Goal: Task Accomplishment & Management: Complete application form

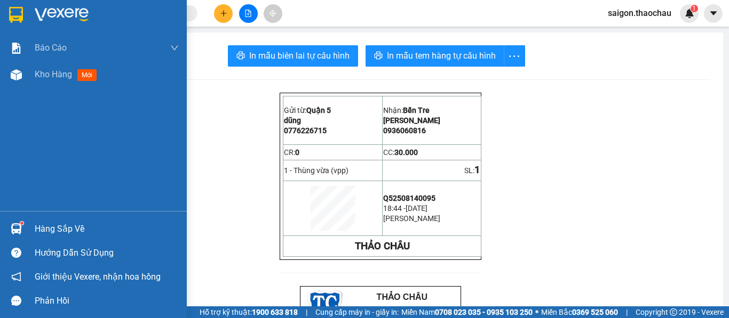
click at [19, 230] on img at bounding box center [16, 228] width 11 height 11
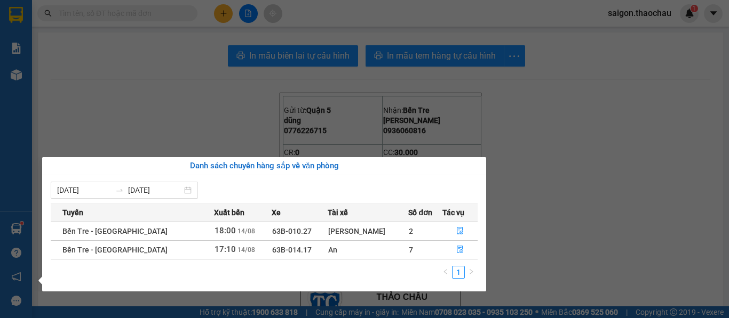
drag, startPoint x: 45, startPoint y: 194, endPoint x: 9, endPoint y: 193, distance: 36.3
click at [28, 195] on body "Kết quả tìm kiếm ( 0 ) Bộ lọc No Data saigon.thaochau 1 Báo cáo Báo cáo dòng ti…" at bounding box center [364, 159] width 729 height 318
click at [10, 191] on div "Báo cáo Báo cáo dòng tiền (nhân viên) Kho hàng mới Hàng sắp về Hướng dẫn sử dụn…" at bounding box center [16, 159] width 32 height 318
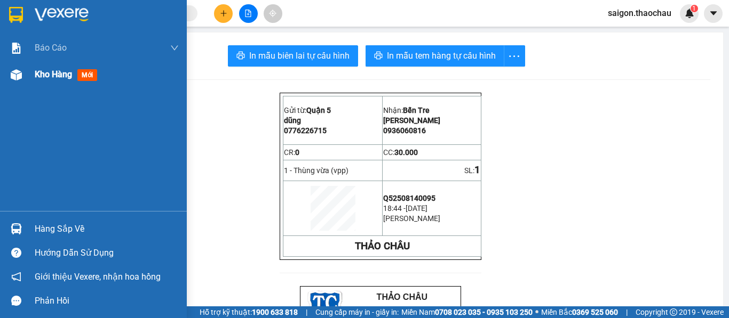
click at [44, 76] on span "Kho hàng" at bounding box center [53, 74] width 37 height 10
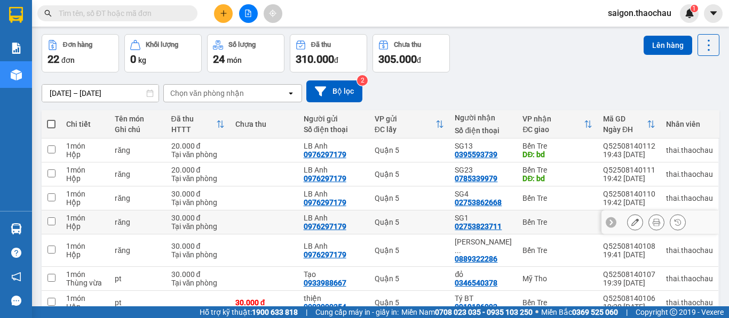
scroll to position [107, 0]
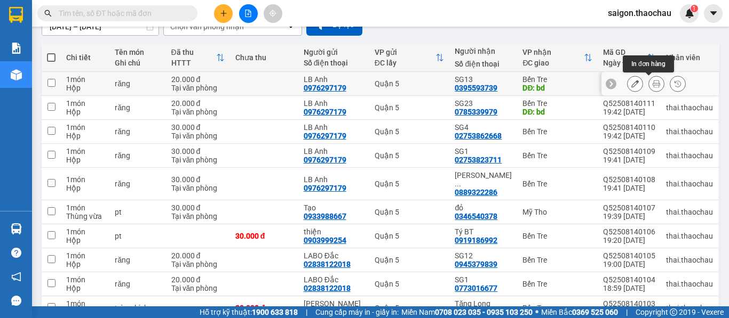
click at [652, 87] on button at bounding box center [656, 84] width 15 height 19
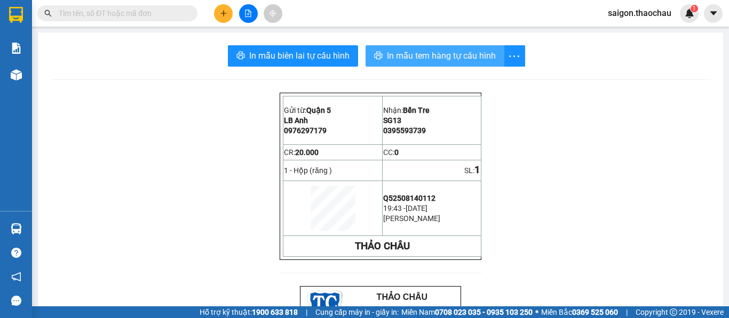
click at [420, 57] on span "In mẫu tem hàng tự cấu hình" at bounding box center [441, 55] width 109 height 13
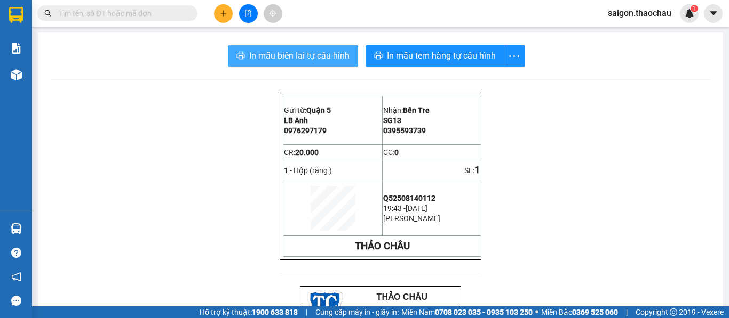
click at [299, 57] on span "In mẫu biên lai tự cấu hình" at bounding box center [299, 55] width 100 height 13
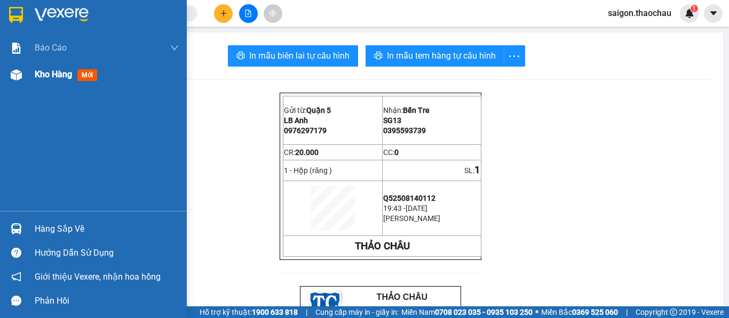
click at [38, 77] on span "Kho hàng" at bounding box center [53, 74] width 37 height 10
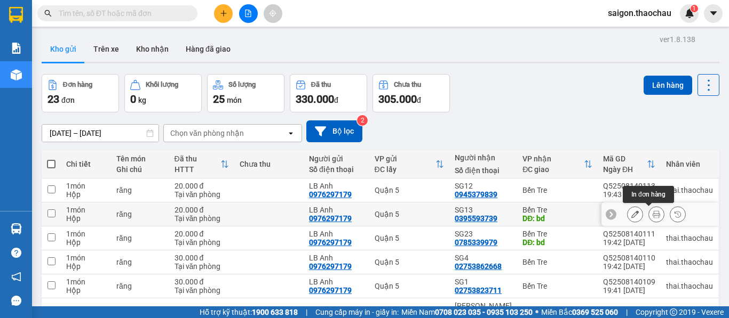
click at [652, 218] on icon at bounding box center [655, 214] width 7 height 7
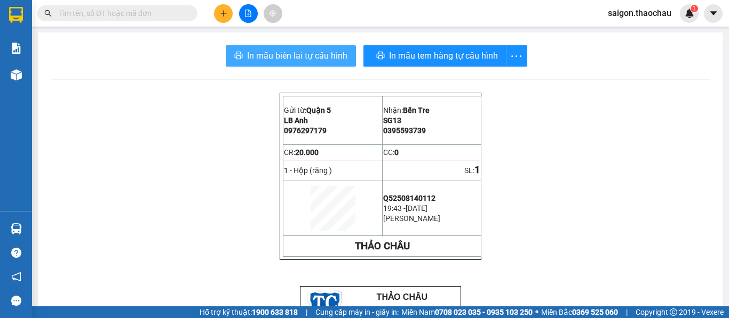
click at [302, 59] on span "In mẫu biên lai tự cấu hình" at bounding box center [297, 55] width 100 height 13
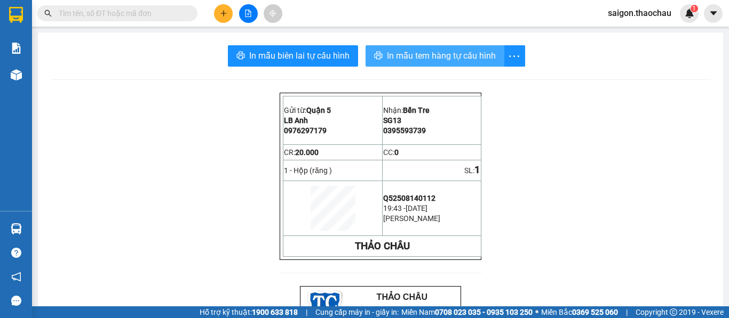
click at [429, 58] on span "In mẫu tem hàng tự cấu hình" at bounding box center [441, 55] width 109 height 13
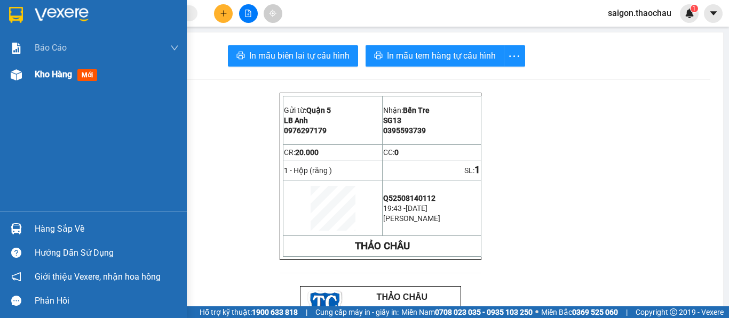
click at [34, 74] on div "Kho hàng mới" at bounding box center [93, 74] width 187 height 27
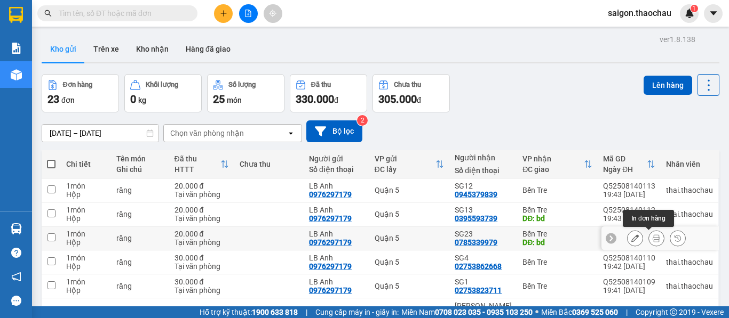
click at [652, 238] on icon at bounding box center [655, 238] width 7 height 7
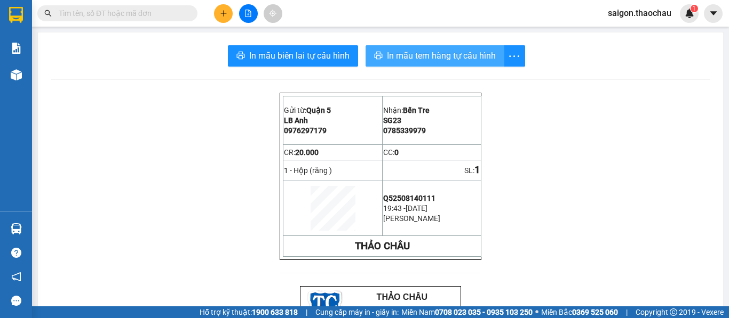
click at [431, 54] on span "In mẫu tem hàng tự cấu hình" at bounding box center [441, 55] width 109 height 13
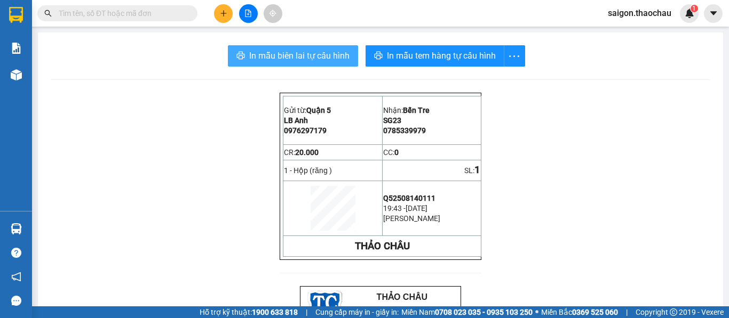
click at [310, 54] on span "In mẫu biên lai tự cấu hình" at bounding box center [299, 55] width 100 height 13
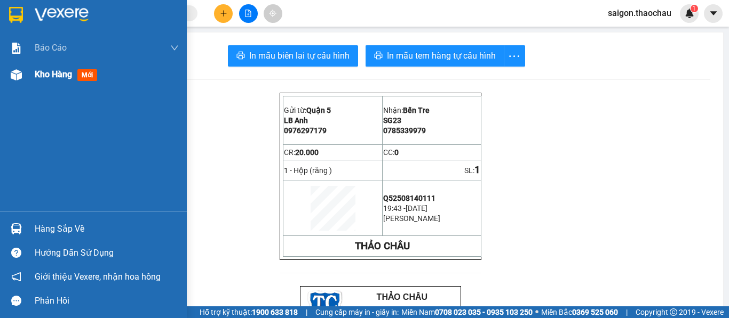
click at [66, 73] on span "Kho hàng" at bounding box center [53, 74] width 37 height 10
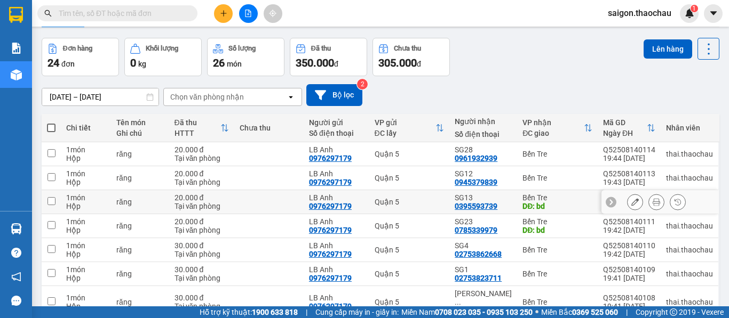
scroll to position [53, 0]
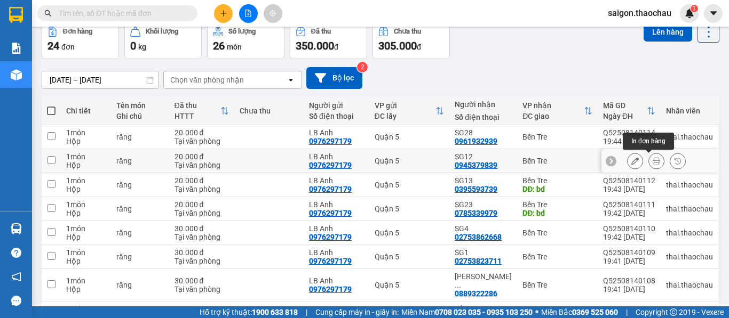
click at [652, 159] on icon at bounding box center [655, 160] width 7 height 7
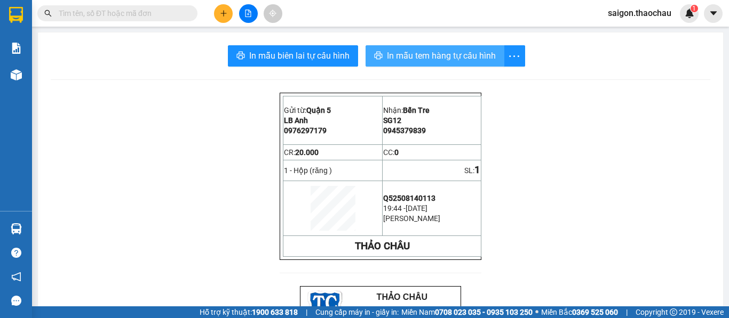
click at [405, 61] on span "In mẫu tem hàng tự cấu hình" at bounding box center [441, 55] width 109 height 13
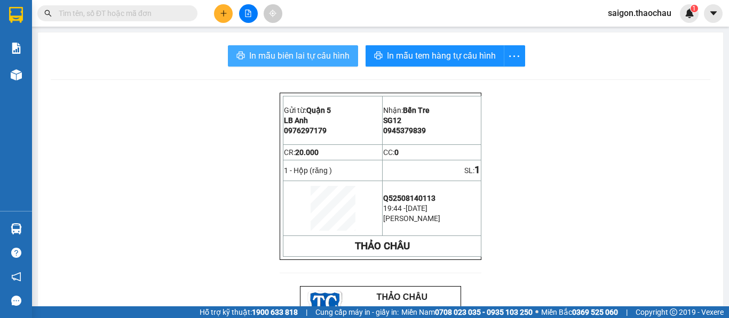
click at [320, 61] on span "In mẫu biên lai tự cấu hình" at bounding box center [299, 55] width 100 height 13
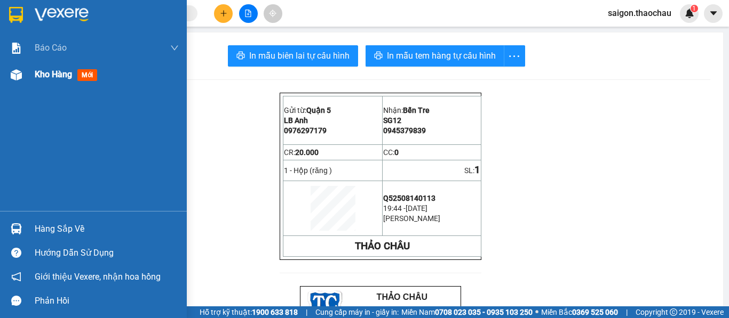
click at [38, 71] on span "Kho hàng" at bounding box center [53, 74] width 37 height 10
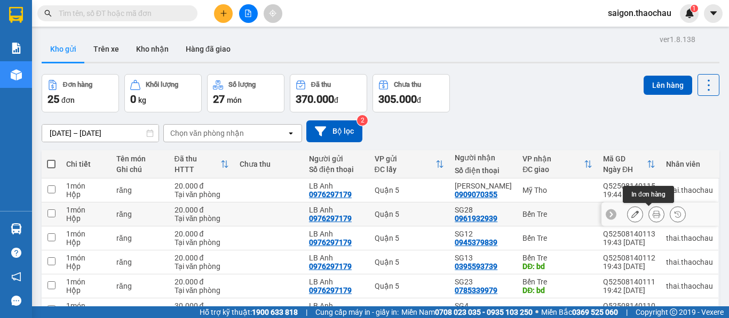
click at [652, 213] on icon at bounding box center [655, 214] width 7 height 7
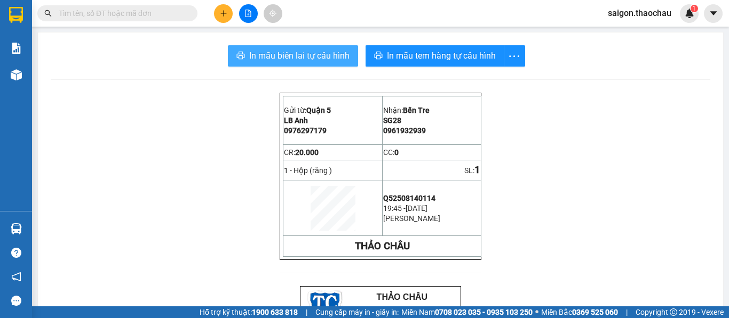
click at [294, 62] on span "In mẫu biên lai tự cấu hình" at bounding box center [299, 55] width 100 height 13
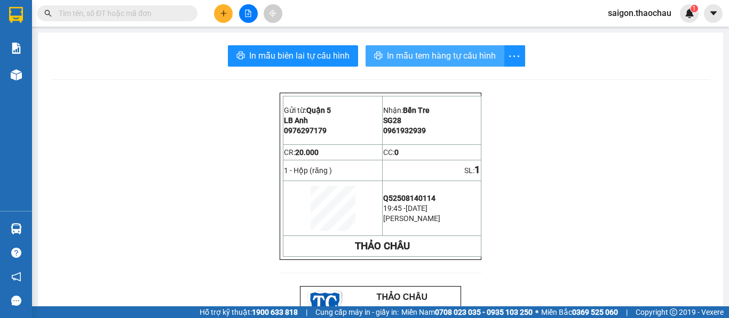
click at [416, 53] on span "In mẫu tem hàng tự cấu hình" at bounding box center [441, 55] width 109 height 13
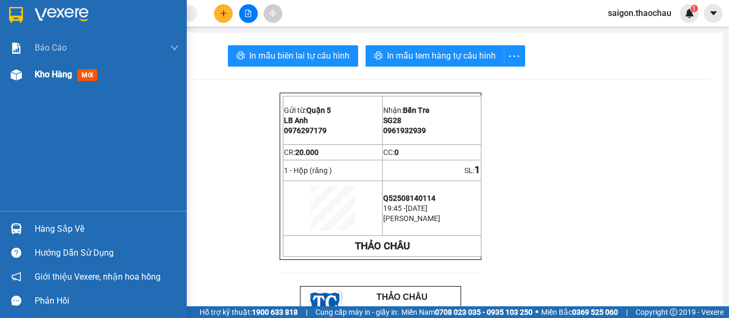
click at [42, 69] on span "Kho hàng" at bounding box center [53, 74] width 37 height 10
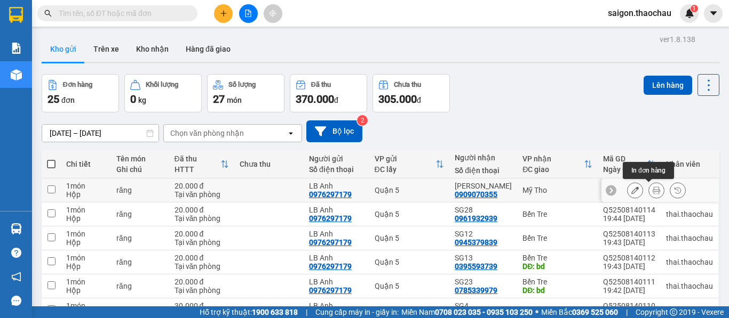
click at [652, 194] on icon at bounding box center [655, 190] width 7 height 7
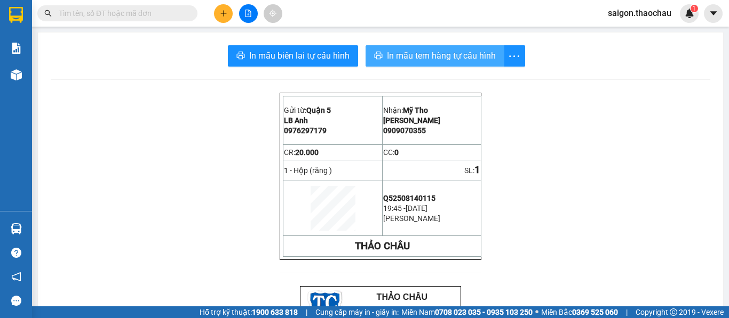
click at [412, 59] on span "In mẫu tem hàng tự cấu hình" at bounding box center [441, 55] width 109 height 13
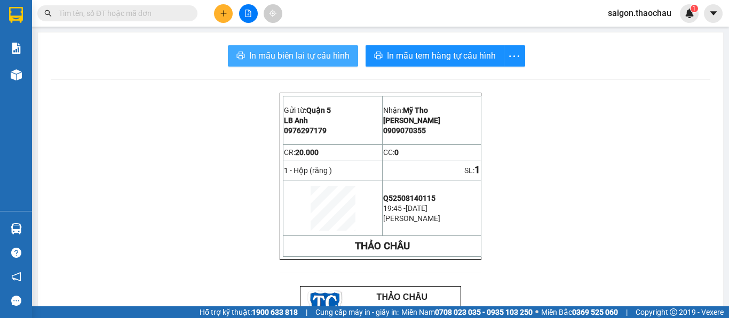
click at [325, 52] on span "In mẫu biên lai tự cấu hình" at bounding box center [299, 55] width 100 height 13
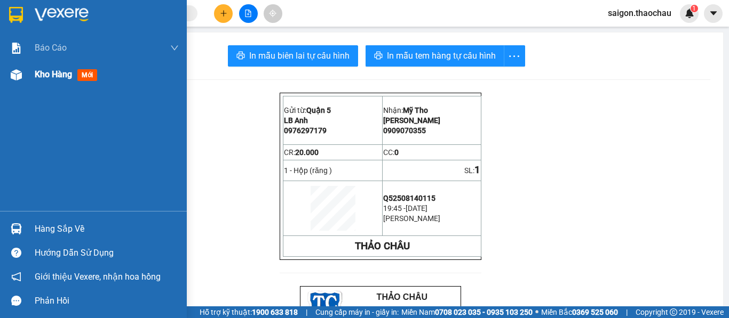
click at [58, 75] on span "Kho hàng" at bounding box center [53, 74] width 37 height 10
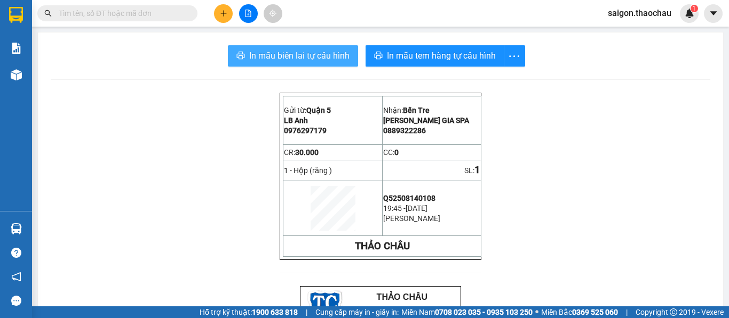
click at [299, 53] on span "In mẫu biên lai tự cấu hình" at bounding box center [299, 55] width 100 height 13
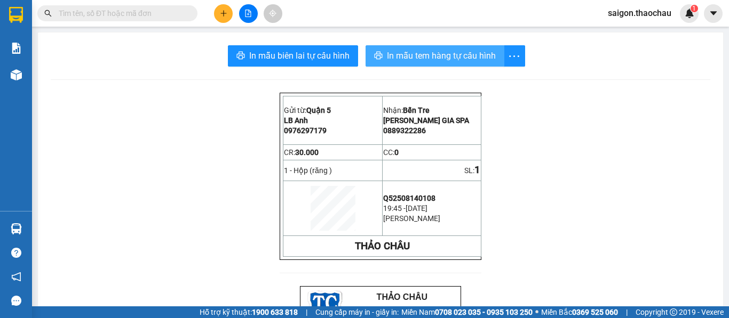
click at [409, 55] on span "In mẫu tem hàng tự cấu hình" at bounding box center [441, 55] width 109 height 13
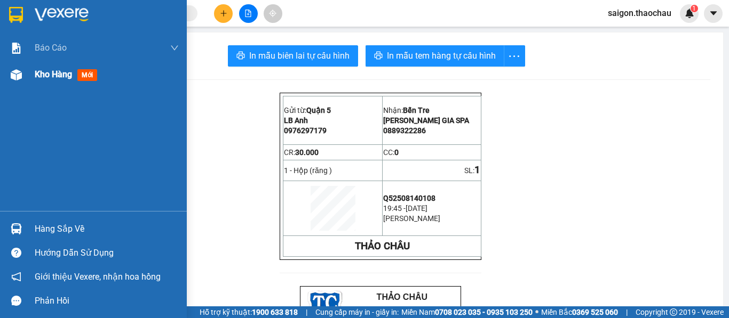
click at [55, 73] on span "Kho hàng" at bounding box center [53, 74] width 37 height 10
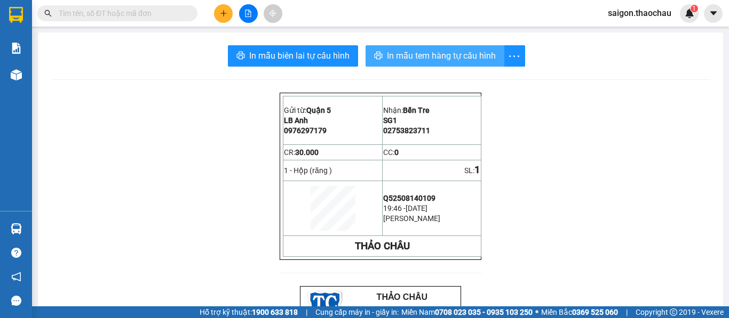
click at [425, 62] on span "In mẫu tem hàng tự cấu hình" at bounding box center [441, 55] width 109 height 13
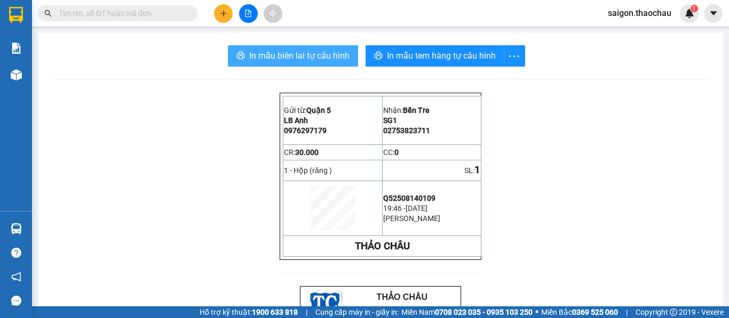
click at [298, 60] on span "In mẫu biên lai tự cấu hình" at bounding box center [299, 55] width 100 height 13
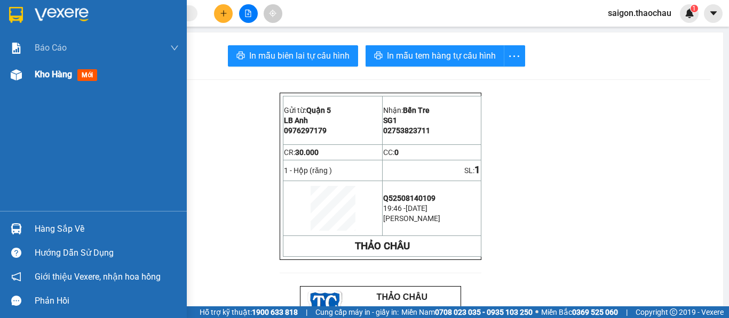
click at [58, 78] on span "Kho hàng" at bounding box center [53, 74] width 37 height 10
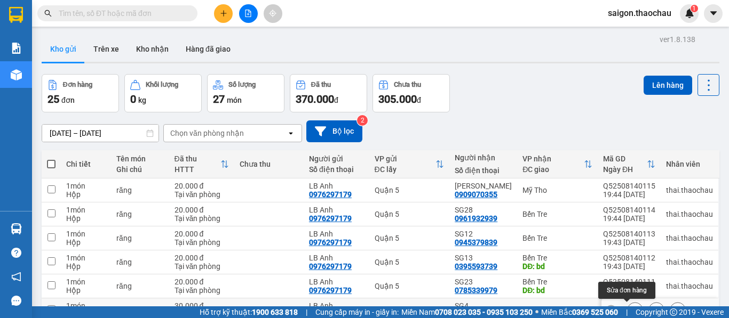
click at [631, 307] on icon at bounding box center [634, 310] width 7 height 7
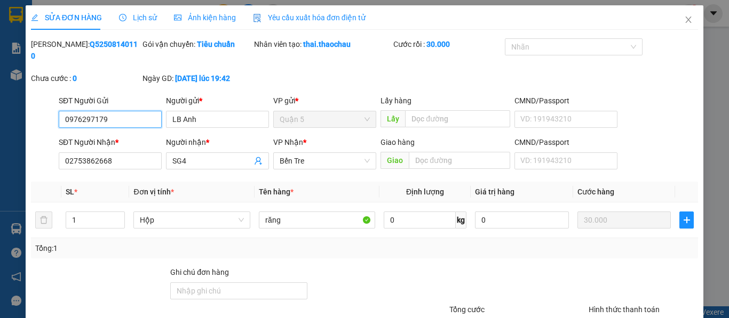
type input "0976297179"
type input "LB Anh"
type input "02753862668"
type input "SG4"
type input "30.000"
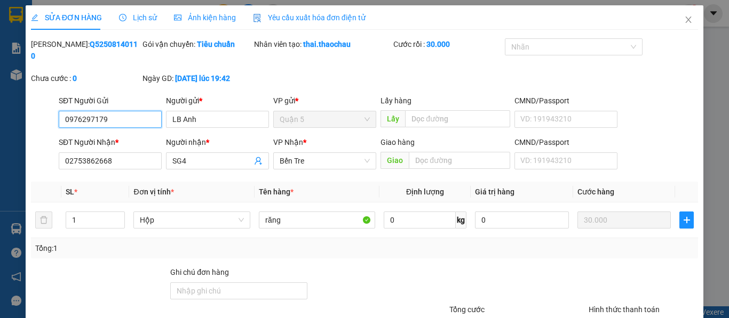
type input "0"
click at [143, 13] on span "Lịch sử" at bounding box center [138, 17] width 38 height 9
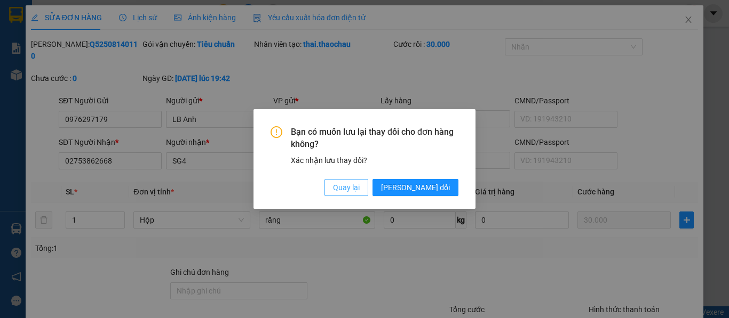
click at [360, 184] on span "Quay lại" at bounding box center [346, 188] width 27 height 12
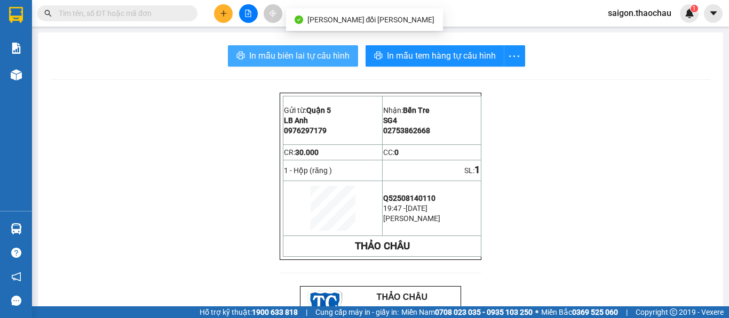
click at [309, 62] on span "In mẫu biên lai tự cấu hình" at bounding box center [299, 55] width 100 height 13
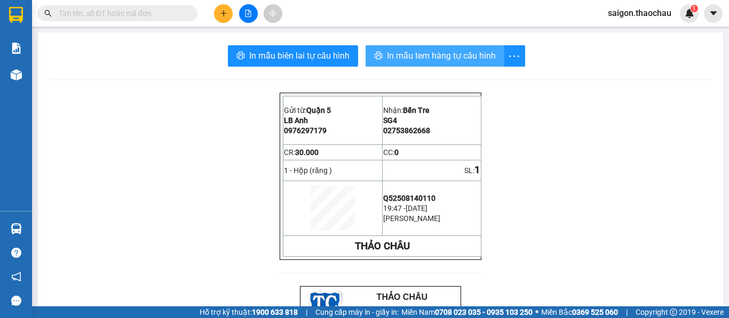
click at [410, 55] on span "In mẫu tem hàng tự cấu hình" at bounding box center [441, 55] width 109 height 13
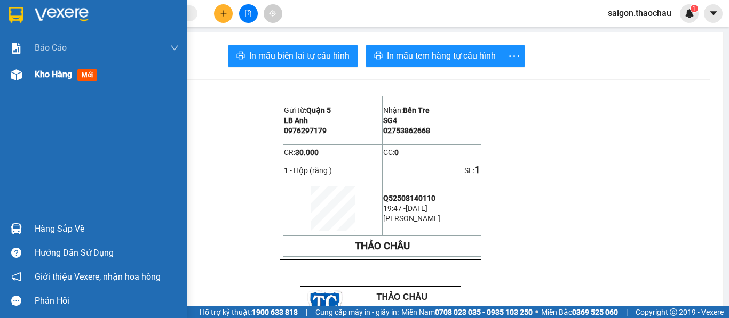
click at [58, 76] on span "Kho hàng" at bounding box center [53, 74] width 37 height 10
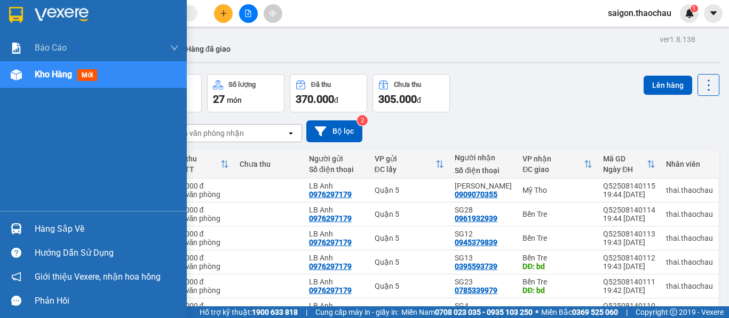
click at [14, 227] on img at bounding box center [16, 228] width 11 height 11
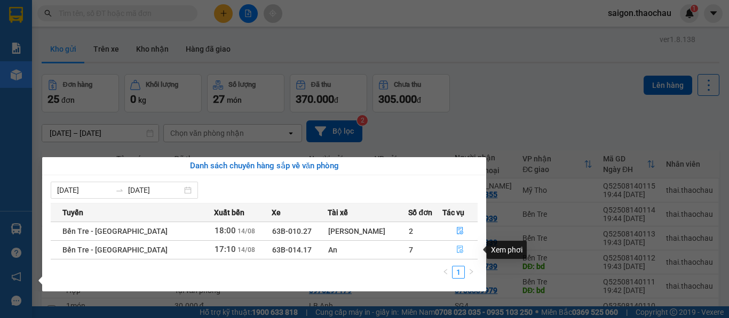
click at [457, 251] on button "button" at bounding box center [460, 250] width 35 height 17
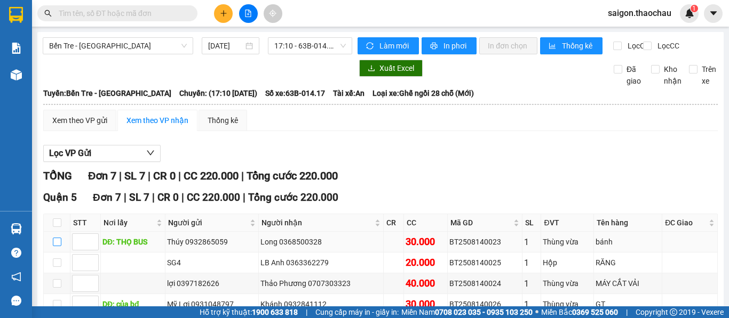
click at [58, 238] on input "checkbox" at bounding box center [57, 242] width 9 height 9
checkbox input "true"
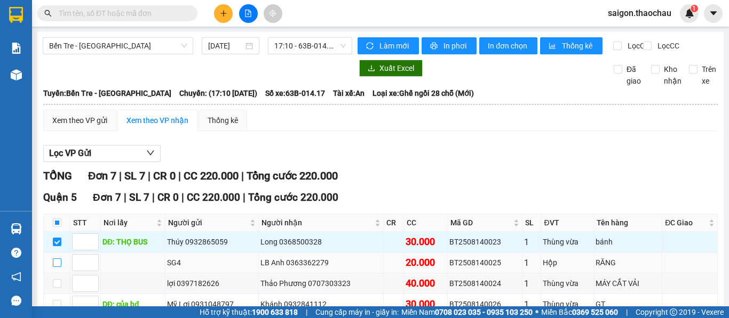
click at [57, 259] on input "checkbox" at bounding box center [57, 263] width 9 height 9
checkbox input "true"
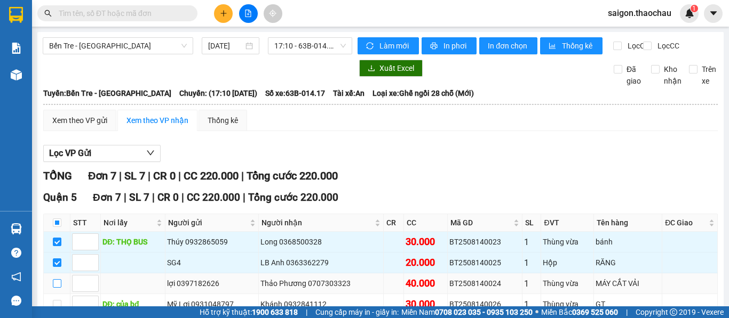
click at [55, 279] on input "checkbox" at bounding box center [57, 283] width 9 height 9
checkbox input "true"
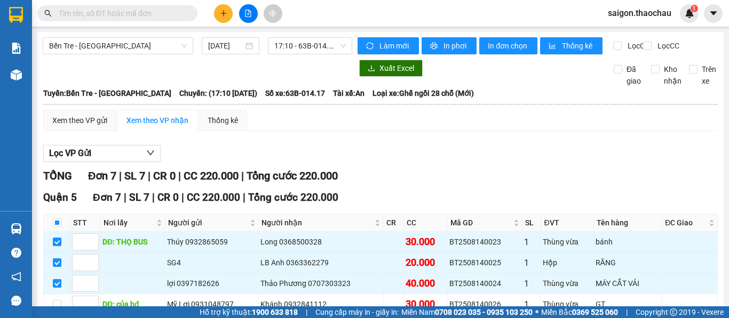
checkbox input "true"
click at [57, 300] on input "checkbox" at bounding box center [57, 304] width 9 height 9
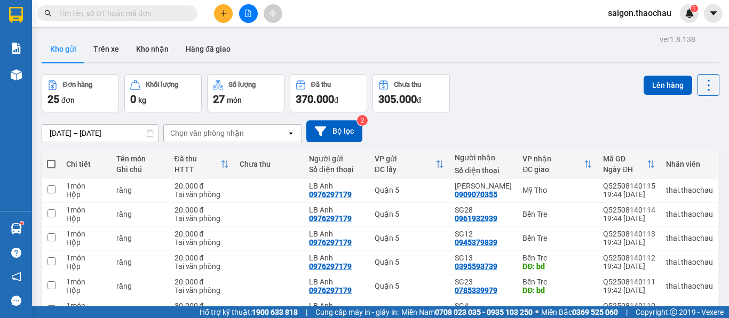
click at [96, 15] on input "text" at bounding box center [122, 13] width 126 height 12
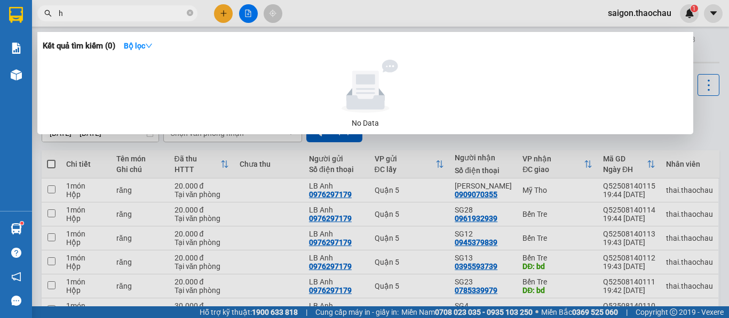
paste input "ạnh"
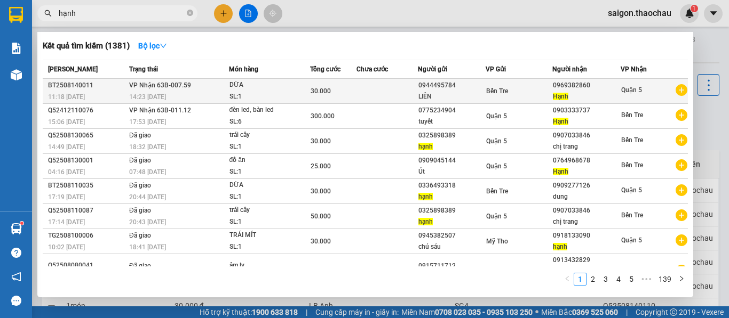
type input "hạnh"
click at [370, 83] on td at bounding box center [386, 91] width 61 height 25
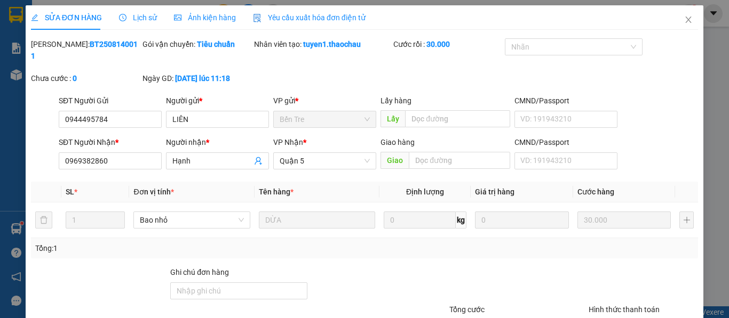
type input "0944495784"
type input "LIÊN"
type input "0969382860"
type input "Hạnh"
type input "30.000"
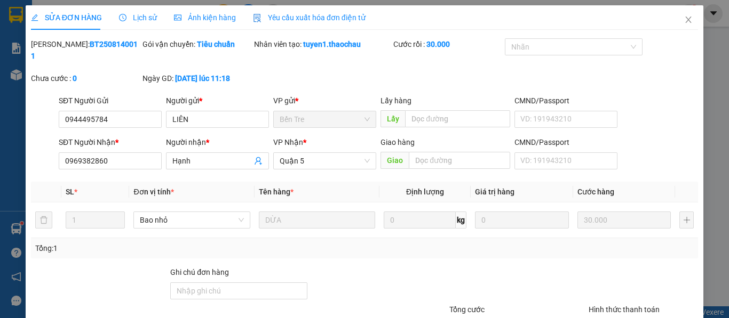
click at [684, 20] on icon "close" at bounding box center [688, 19] width 9 height 9
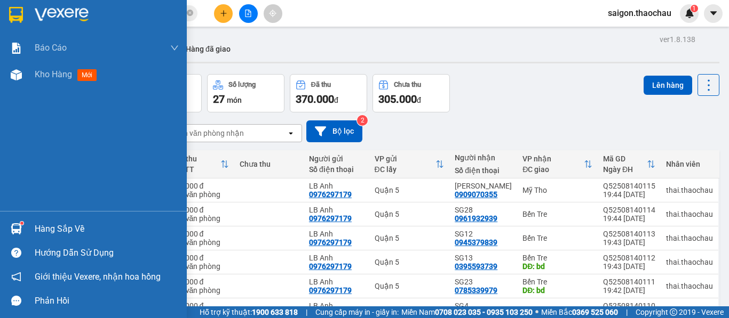
click at [11, 227] on img at bounding box center [16, 228] width 11 height 11
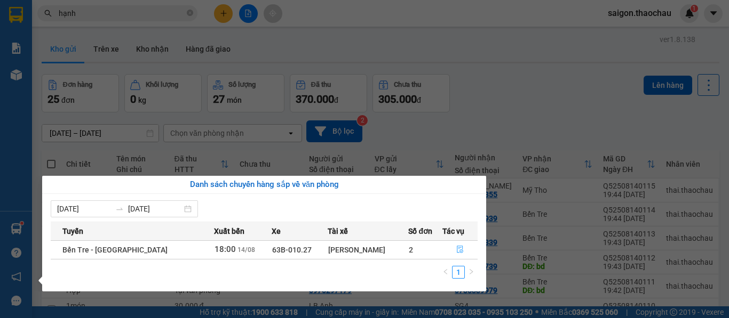
click at [456, 249] on icon "file-done" at bounding box center [459, 249] width 7 height 7
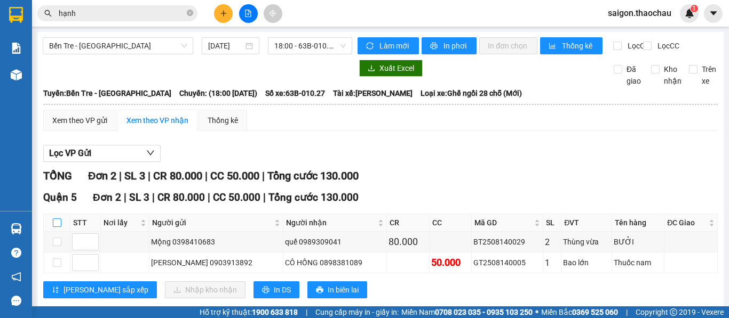
click at [56, 227] on input "checkbox" at bounding box center [57, 223] width 9 height 9
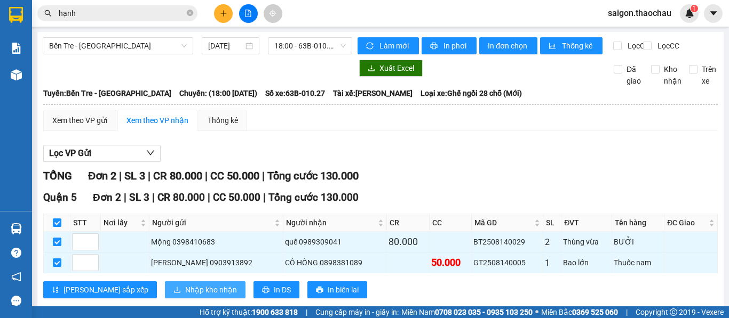
click at [165, 291] on button "Nhập kho nhận" at bounding box center [205, 290] width 81 height 17
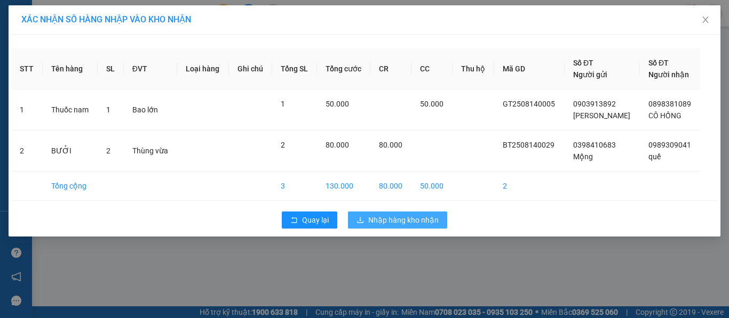
click at [402, 228] on button "Nhập hàng kho nhận" at bounding box center [397, 220] width 99 height 17
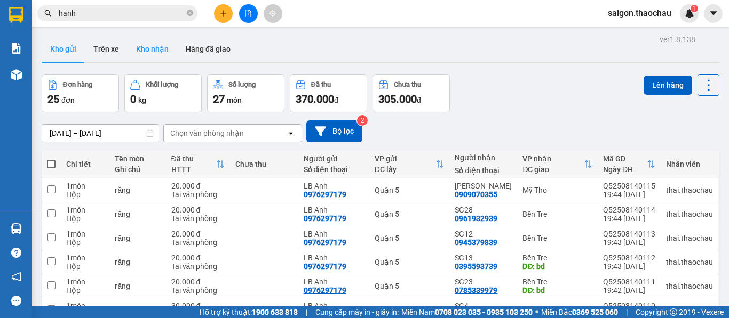
click at [157, 52] on button "Kho nhận" at bounding box center [152, 49] width 50 height 26
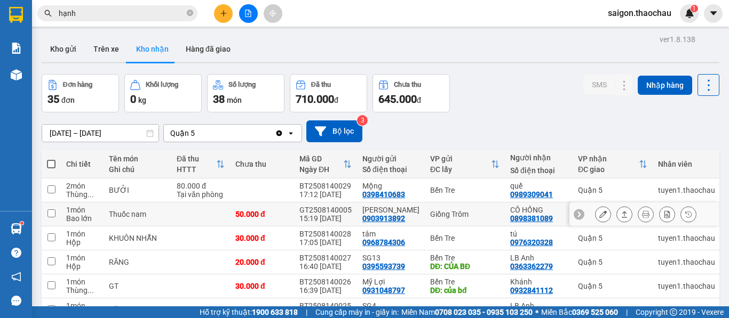
click at [510, 214] on div "0898381089" at bounding box center [531, 218] width 43 height 9
click at [510, 206] on div "CÔ HỒNG" at bounding box center [538, 210] width 57 height 9
checkbox input "true"
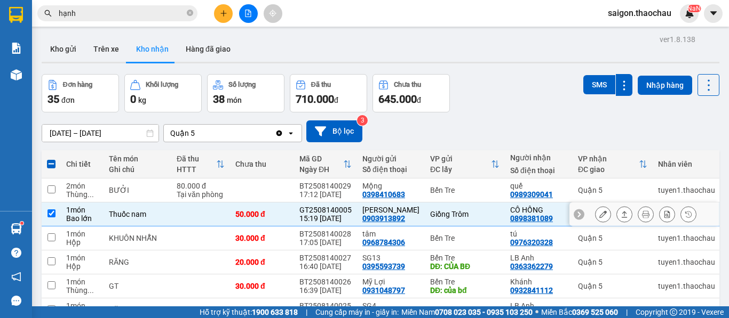
click at [510, 214] on div "0898381089" at bounding box center [531, 218] width 43 height 9
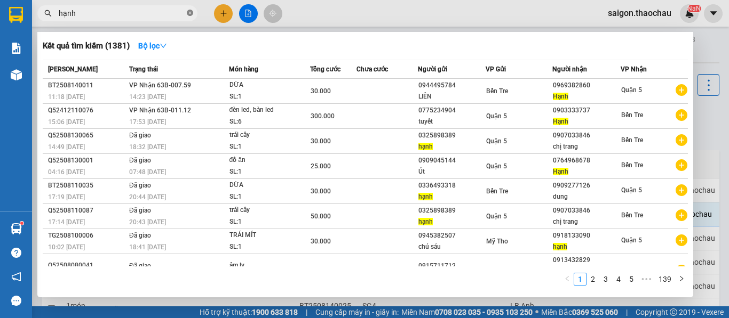
click at [191, 13] on icon "close-circle" at bounding box center [190, 13] width 6 height 6
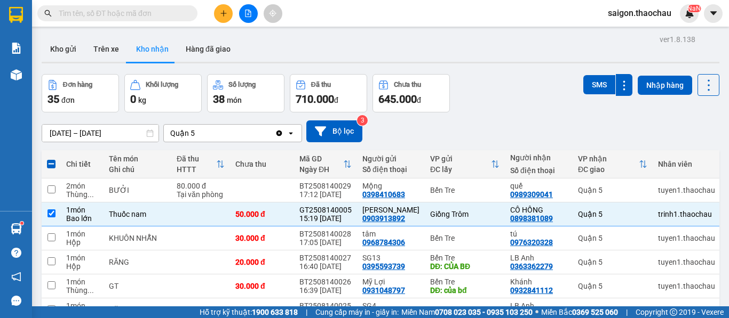
paste input "0898381089"
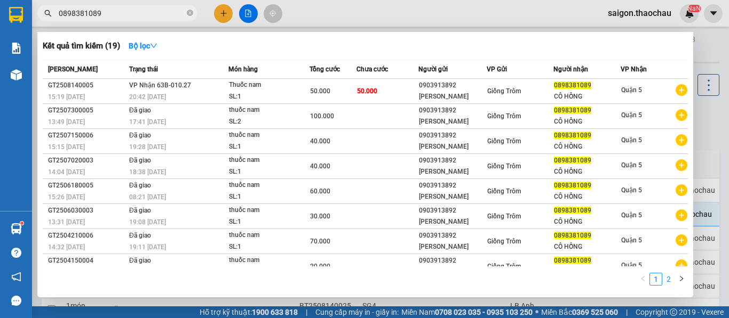
type input "0898381089"
click at [669, 276] on link "2" at bounding box center [668, 280] width 12 height 12
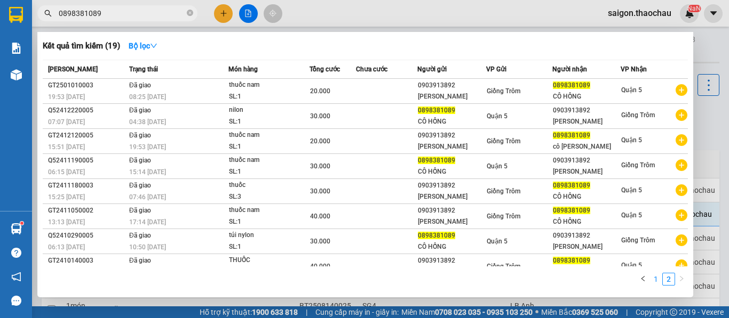
click at [655, 281] on link "1" at bounding box center [656, 280] width 12 height 12
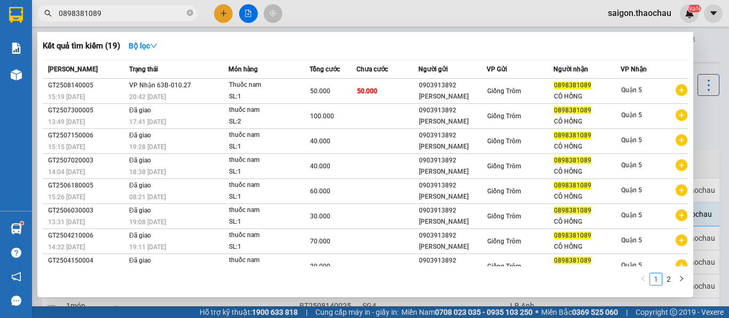
click at [713, 59] on div at bounding box center [364, 159] width 729 height 318
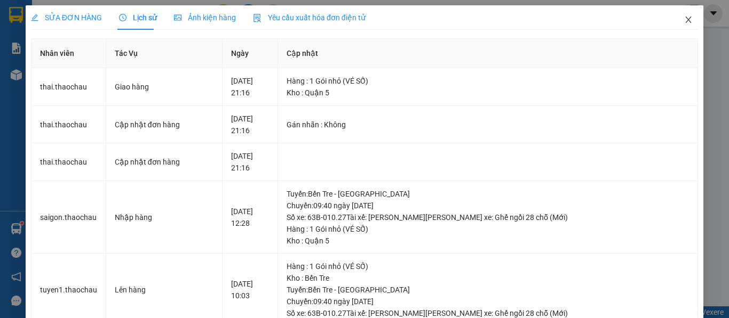
click at [684, 22] on icon "close" at bounding box center [688, 19] width 9 height 9
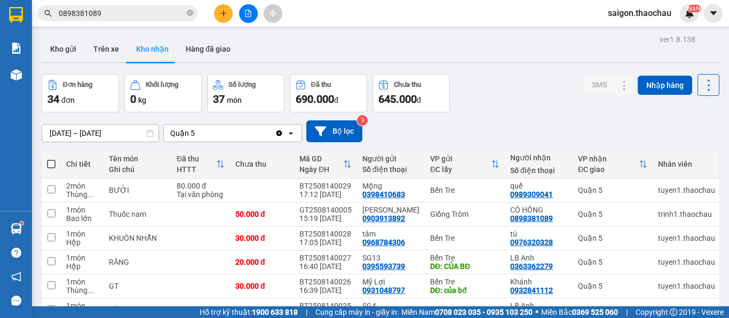
click at [643, 16] on span "saigon.thaochau" at bounding box center [639, 12] width 81 height 13
click at [619, 29] on span "Đăng xuất" at bounding box center [644, 33] width 57 height 12
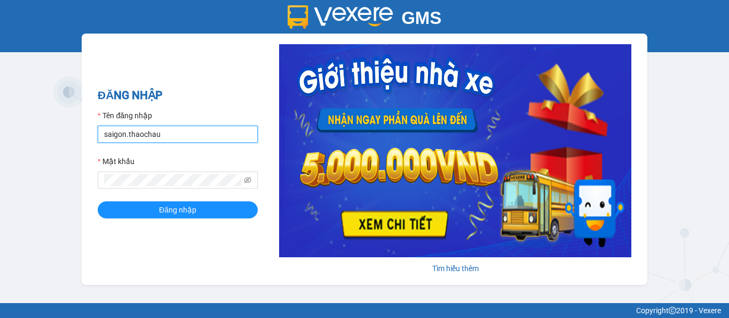
drag, startPoint x: 123, startPoint y: 134, endPoint x: 106, endPoint y: 134, distance: 16.5
click at [106, 134] on input "saigon.thaochau" at bounding box center [178, 134] width 160 height 17
drag, startPoint x: 124, startPoint y: 134, endPoint x: 106, endPoint y: 135, distance: 18.2
click at [106, 135] on input "saigon.thaochau" at bounding box center [178, 134] width 160 height 17
type input "thai.thaochau"
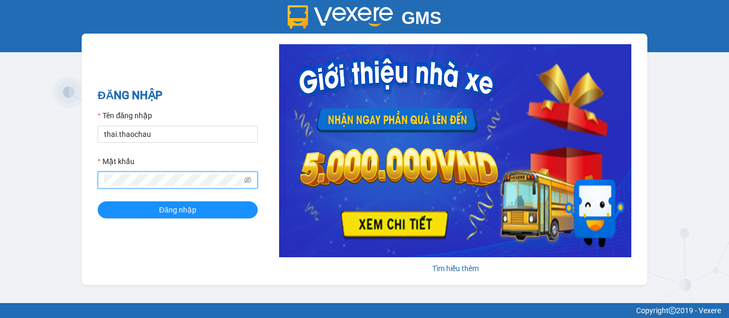
click at [58, 182] on div "GMS Hệ thống quản lý hàng hóa ĐĂNG NHẬP Tên đăng nhập thai.thaochau Mật khẩu Đă…" at bounding box center [364, 151] width 729 height 303
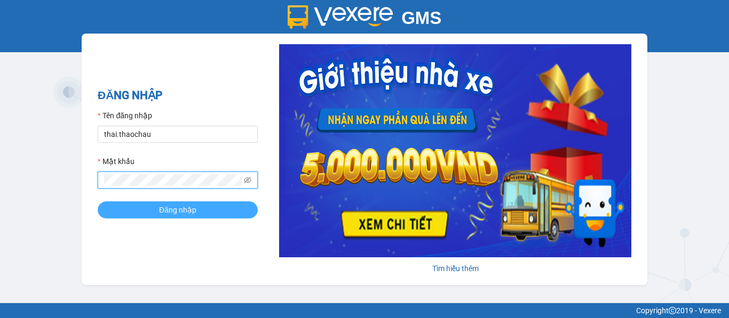
click at [155, 209] on button "Đăng nhập" at bounding box center [178, 210] width 160 height 17
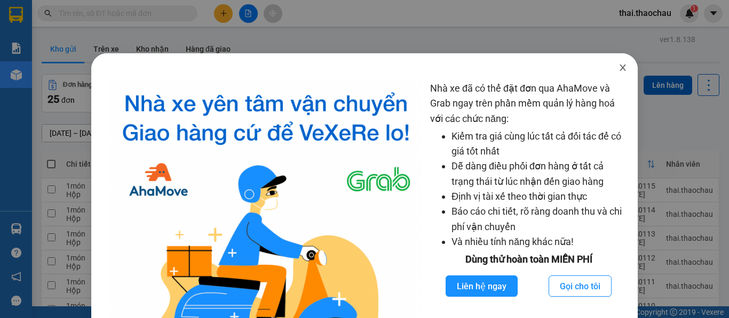
click at [613, 74] on span "Close" at bounding box center [623, 68] width 30 height 30
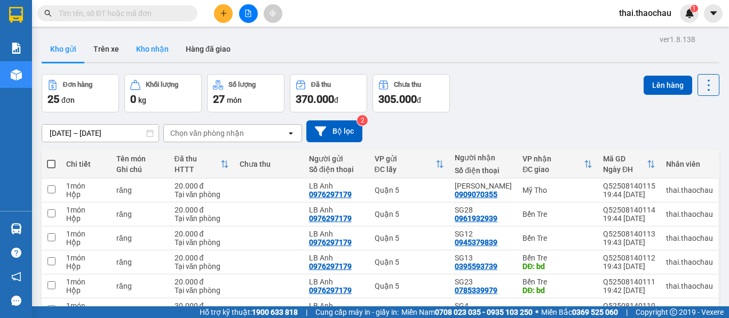
click at [154, 57] on button "Kho nhận" at bounding box center [152, 49] width 50 height 26
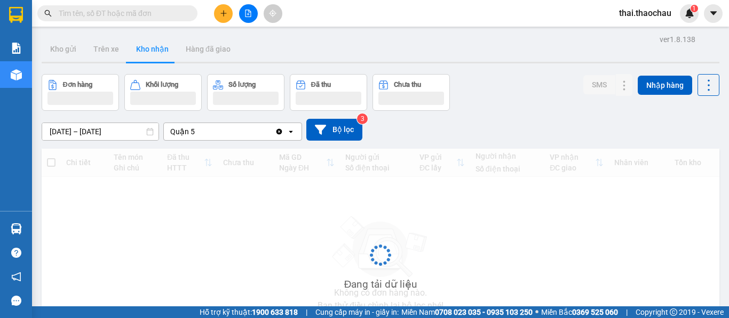
click at [149, 46] on button "Kho nhận" at bounding box center [152, 49] width 50 height 26
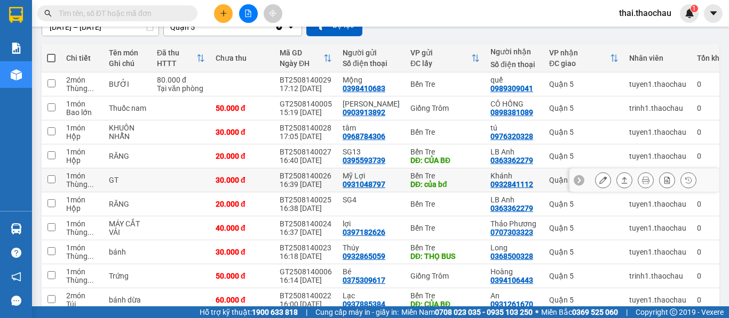
scroll to position [107, 0]
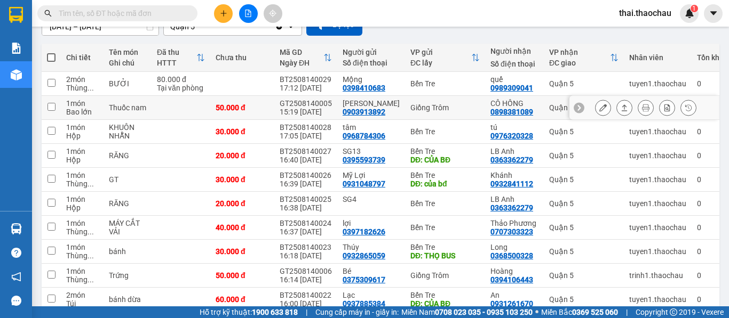
click at [620, 110] on icon at bounding box center [623, 107] width 7 height 7
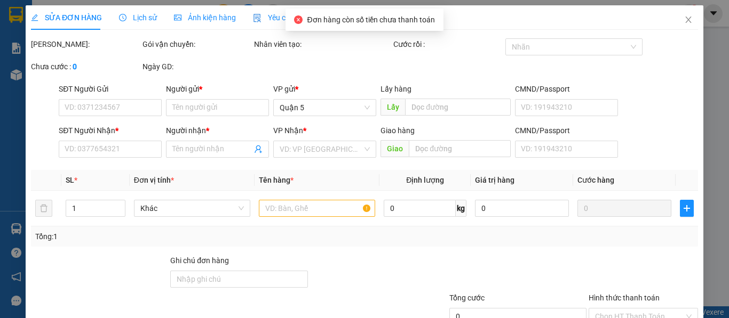
type input "0903913892"
type input "[PERSON_NAME]"
type input "0898381089"
type input "CÔ HỒNG"
type input "50.000"
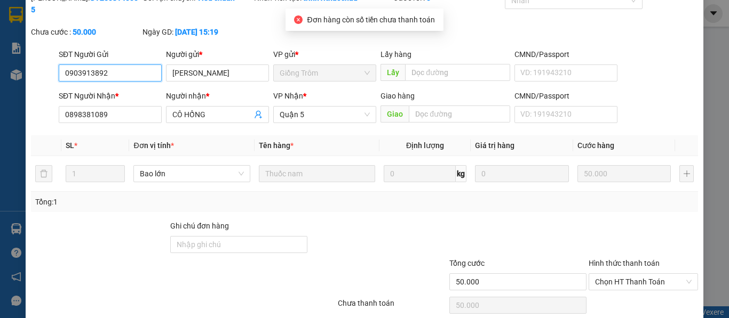
scroll to position [78, 0]
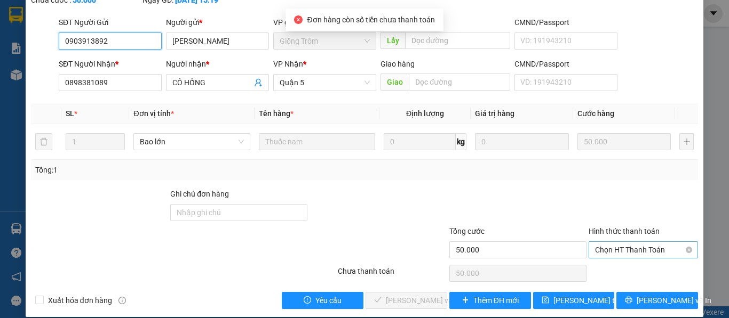
click at [603, 242] on span "Chọn HT Thanh Toán" at bounding box center [643, 250] width 97 height 16
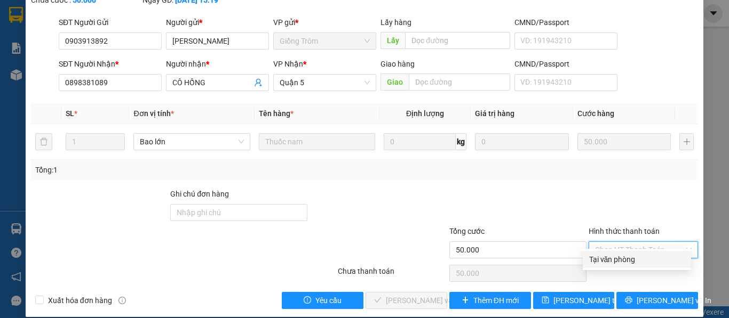
click at [602, 267] on div "Tại văn phòng" at bounding box center [636, 259] width 108 height 17
type input "0"
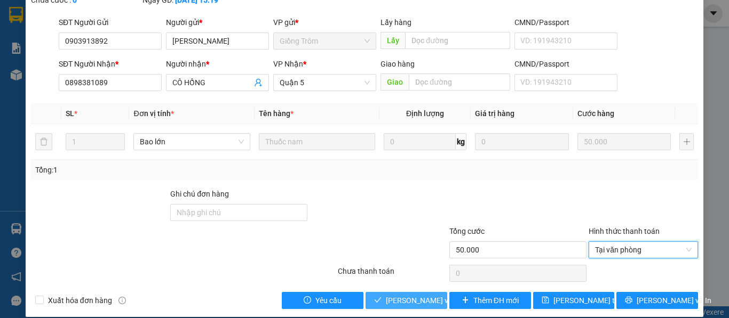
click at [425, 295] on span "[PERSON_NAME] và Giao hàng" at bounding box center [437, 301] width 102 height 12
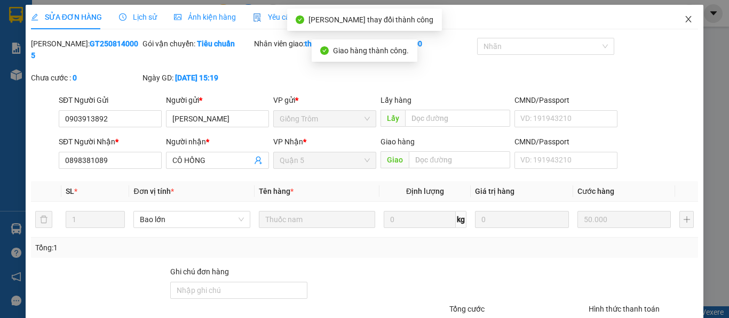
scroll to position [0, 0]
click at [684, 19] on icon "close" at bounding box center [688, 19] width 9 height 9
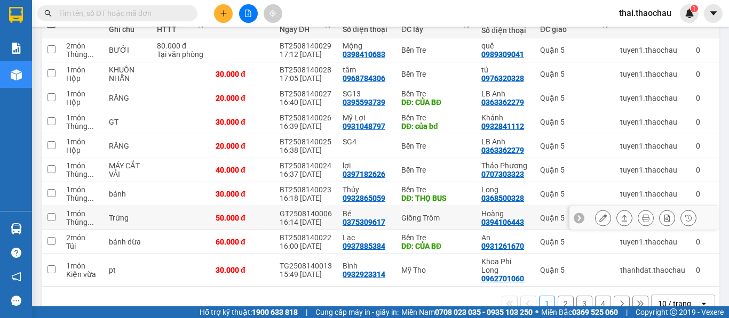
scroll to position [160, 0]
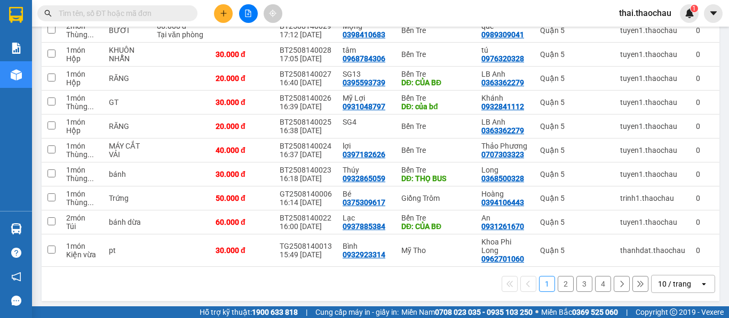
click at [658, 287] on div "10 / trang" at bounding box center [675, 284] width 48 height 17
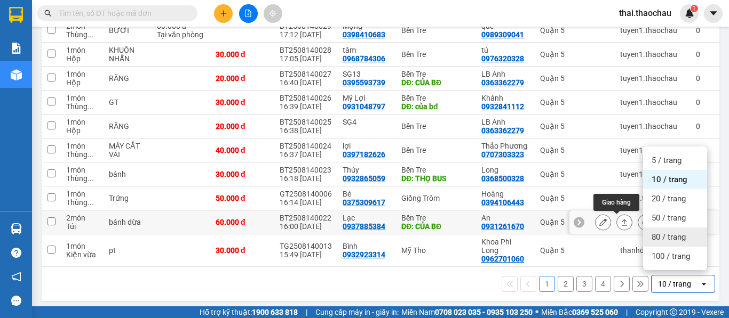
click at [620, 224] on icon at bounding box center [623, 222] width 7 height 7
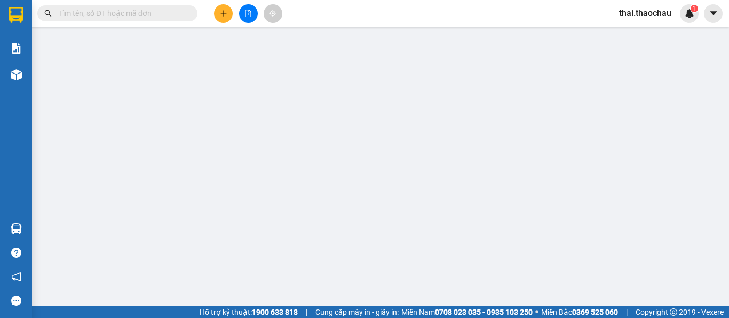
type input "0937885384"
type input "Lạc"
type input "CỦA BĐ"
type input "0931261670"
type input "An"
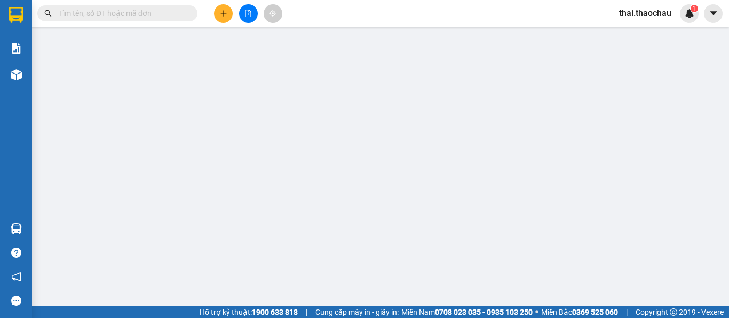
type input "60.000"
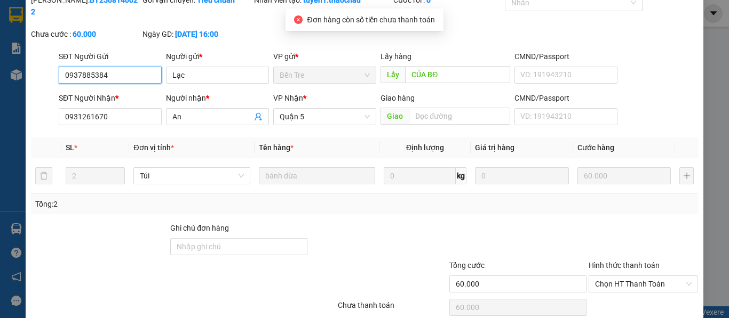
scroll to position [78, 0]
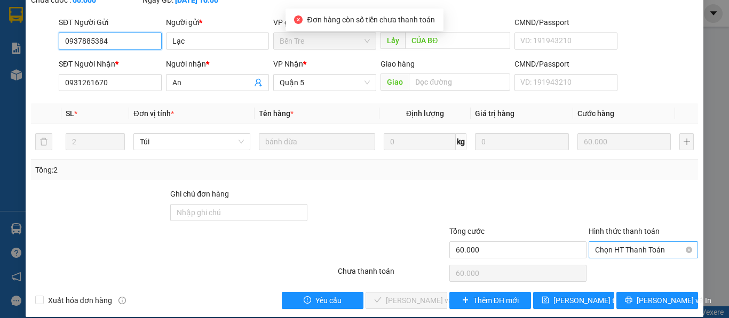
click at [623, 244] on span "Chọn HT Thanh Toán" at bounding box center [643, 250] width 97 height 16
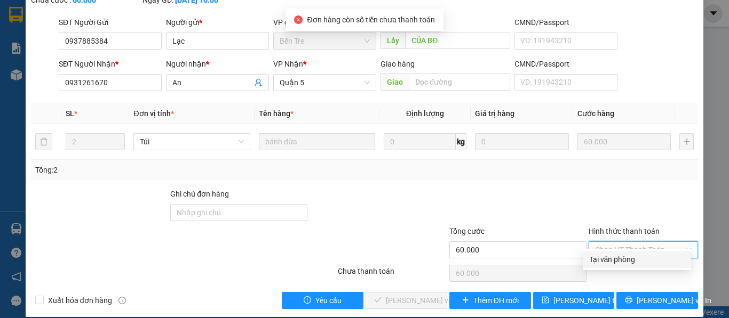
click at [596, 259] on div "Tại văn phòng" at bounding box center [636, 260] width 95 height 12
type input "0"
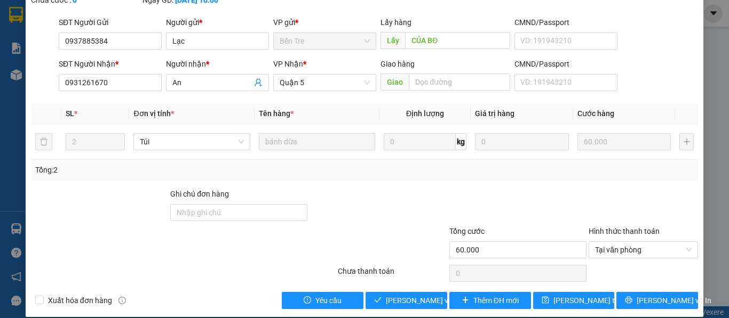
click at [399, 298] on div "SỬA ĐƠN HÀNG Lịch sử Ảnh kiện hàng Yêu cầu xuất hóa đơn điện tử Total Paid Fee …" at bounding box center [364, 122] width 677 height 390
click at [403, 295] on span "[PERSON_NAME] và Giao hàng" at bounding box center [437, 301] width 102 height 12
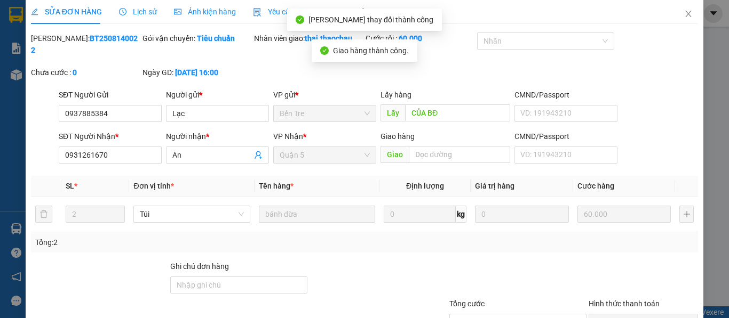
scroll to position [0, 0]
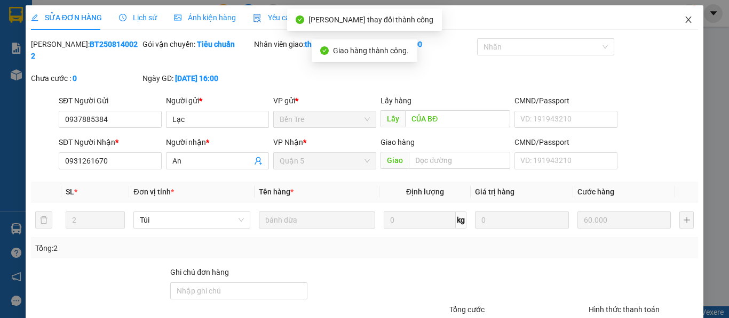
click at [684, 19] on icon "close" at bounding box center [688, 19] width 9 height 9
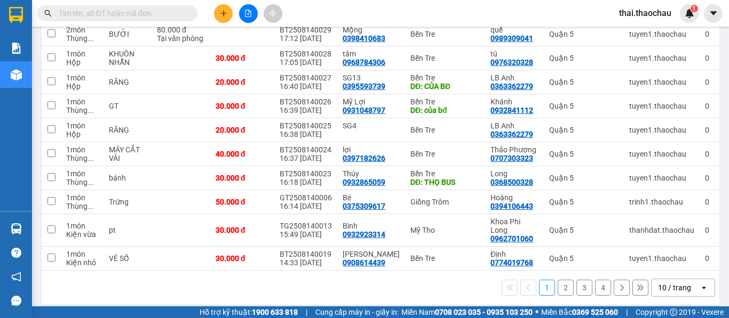
scroll to position [160, 0]
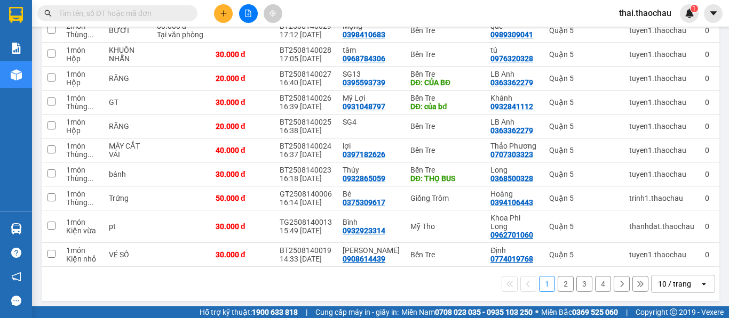
click at [667, 279] on div "10 / trang" at bounding box center [674, 284] width 33 height 11
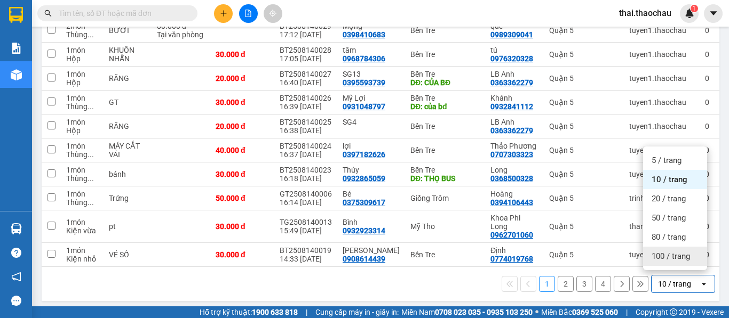
click at [673, 256] on span "100 / trang" at bounding box center [670, 256] width 38 height 11
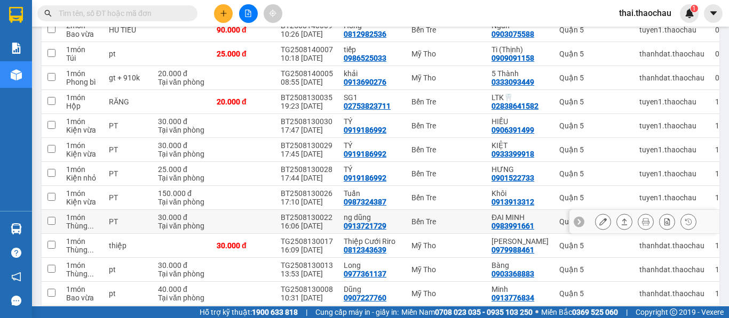
scroll to position [533, 0]
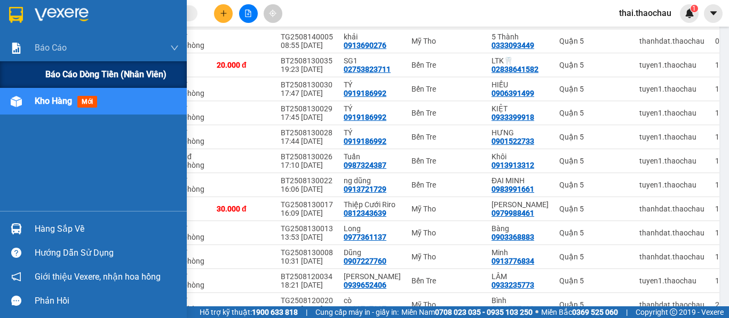
click at [50, 68] on span "Báo cáo dòng tiền (nhân viên)" at bounding box center [105, 74] width 121 height 13
